Goal: Task Accomplishment & Management: Use online tool/utility

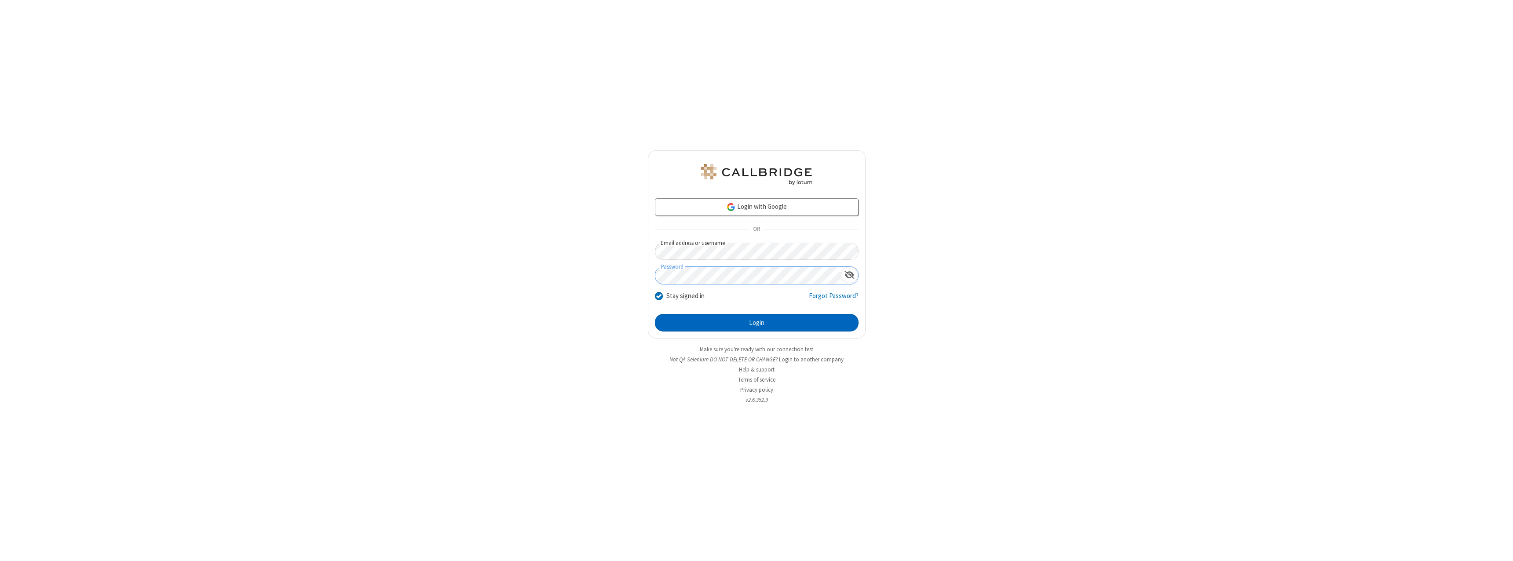
click at [756, 323] on button "Login" at bounding box center [757, 323] width 204 height 18
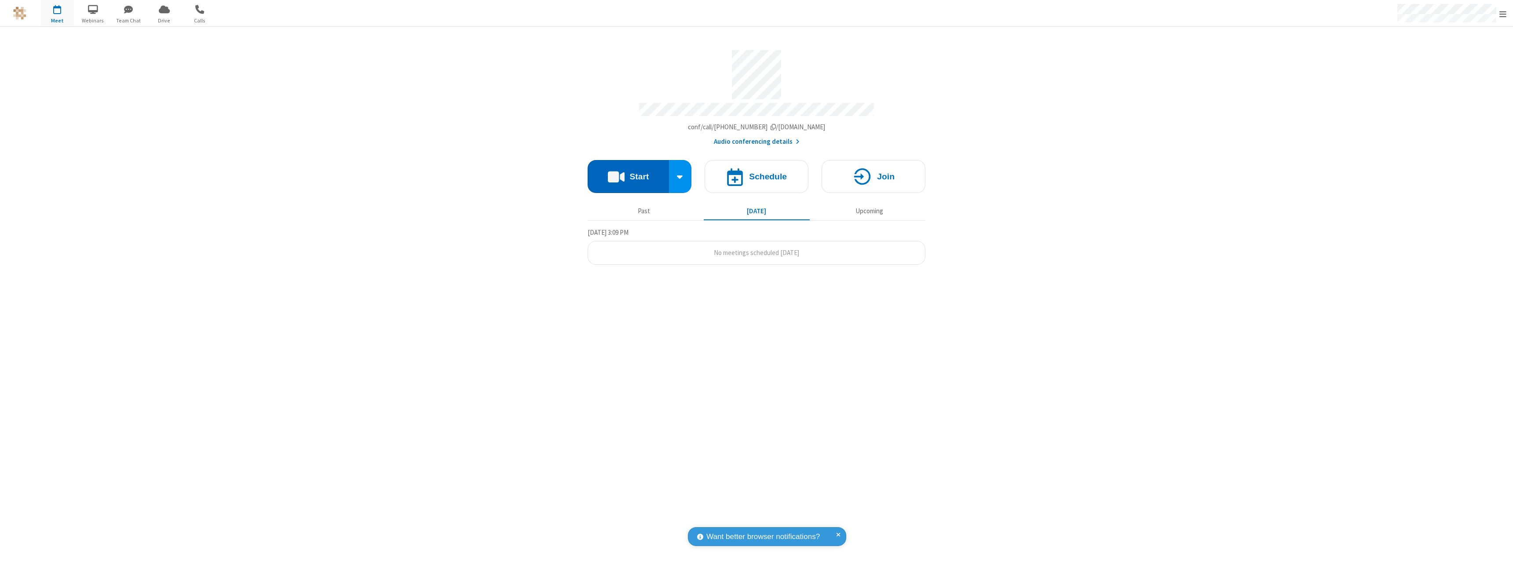
click at [628, 172] on button "Start" at bounding box center [628, 176] width 81 height 33
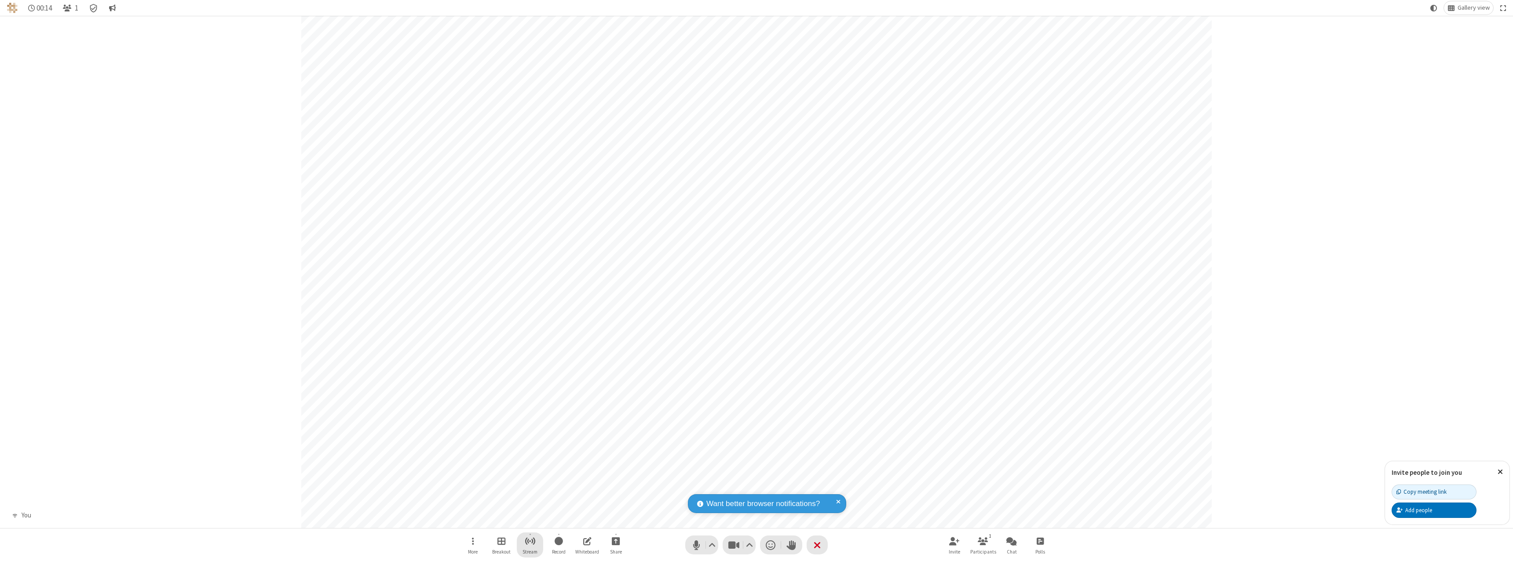
click at [530, 545] on span "Start streaming" at bounding box center [530, 541] width 11 height 11
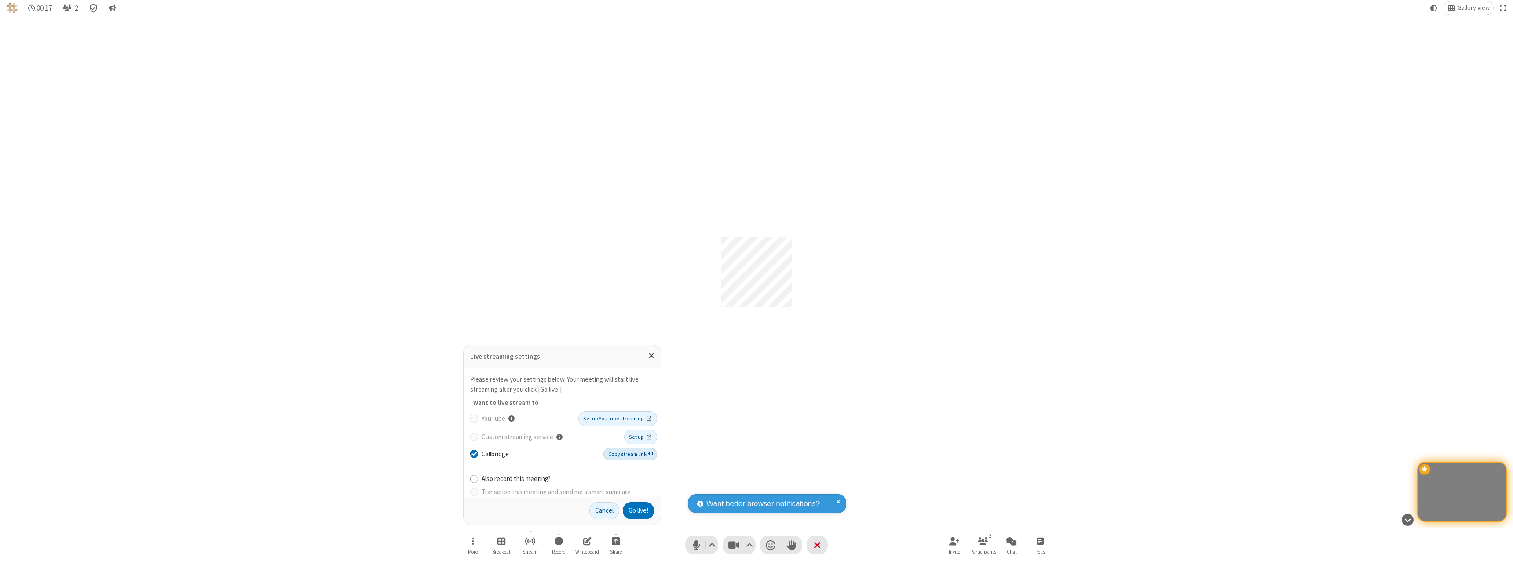
click at [631, 454] on span "Copy stream link" at bounding box center [630, 454] width 44 height 8
click at [638, 511] on button "Go live!" at bounding box center [638, 511] width 31 height 18
